Goal: Check status: Check status

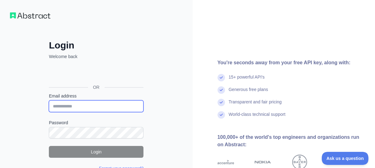
type input "**********"
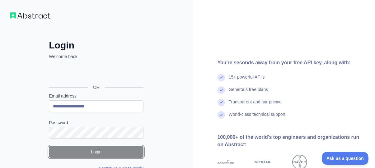
click at [90, 154] on button "Login" at bounding box center [96, 152] width 95 height 12
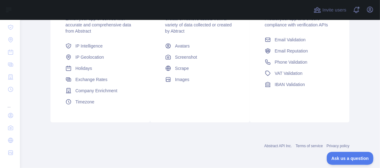
scroll to position [118, 0]
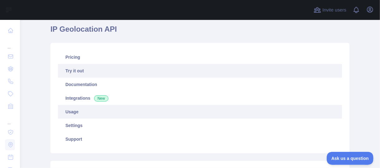
click at [80, 116] on link "Usage" at bounding box center [200, 112] width 284 height 14
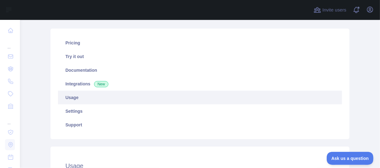
scroll to position [52, 0]
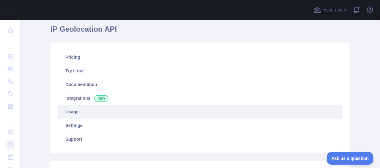
click at [367, 49] on main "Subscribe to the Email Reputation API for a special 30 % discount Offer expires…" at bounding box center [200, 94] width 360 height 149
